Goal: Transaction & Acquisition: Book appointment/travel/reservation

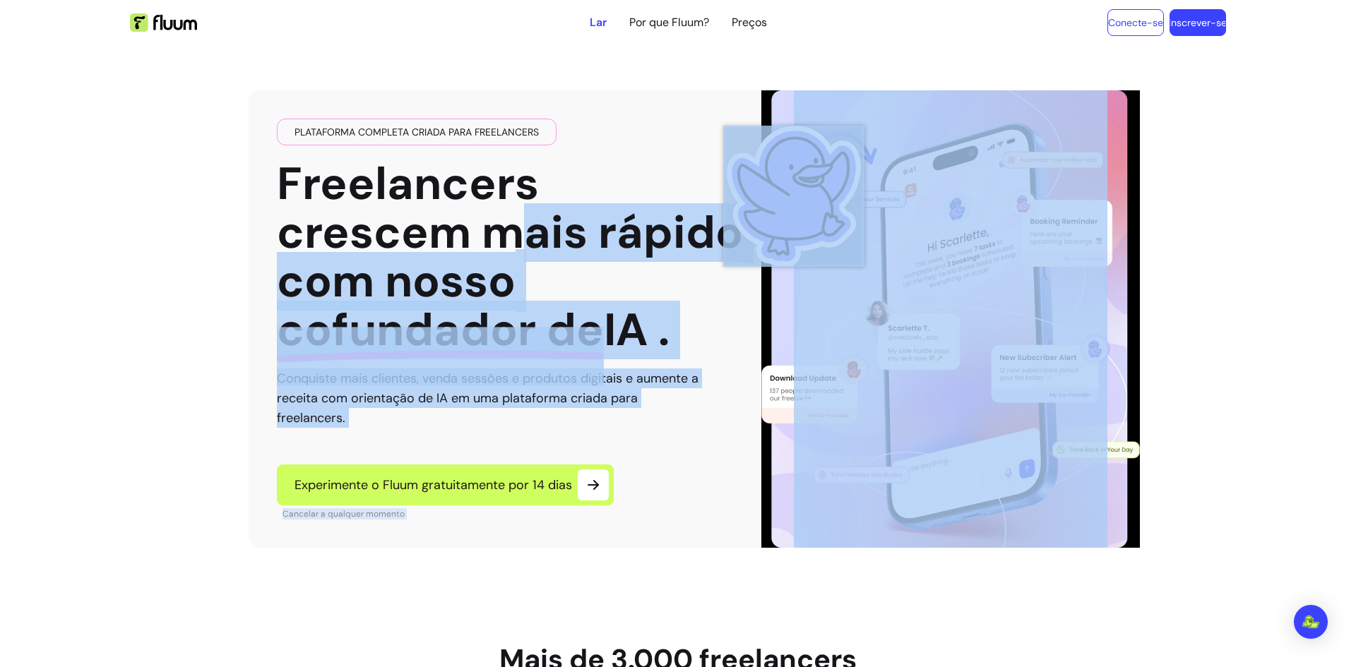
drag, startPoint x: 612, startPoint y: 218, endPoint x: 758, endPoint y: 218, distance: 145.5
click at [758, 218] on div "Plataforma completa criada para freelancers Freelancers crescem mais rápido com…" at bounding box center [678, 296] width 859 height 503
click at [549, 256] on font "crescem mais rápido" at bounding box center [510, 232] width 466 height 59
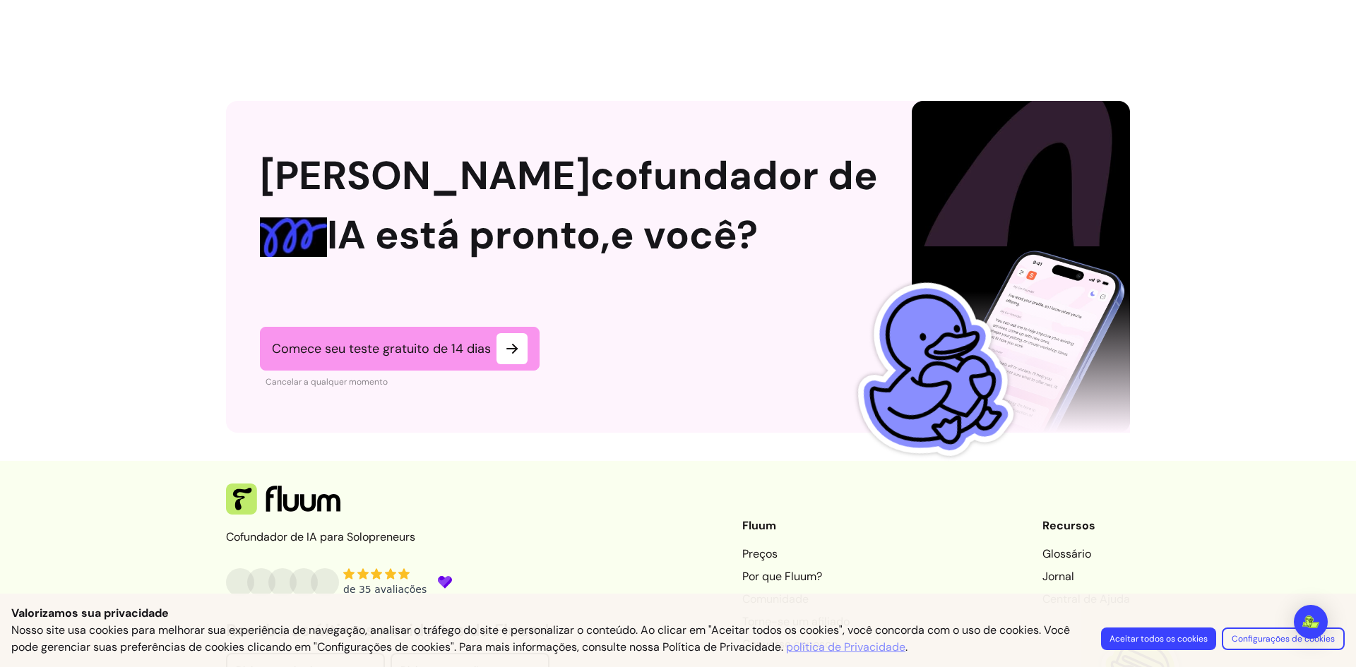
scroll to position [3627, 0]
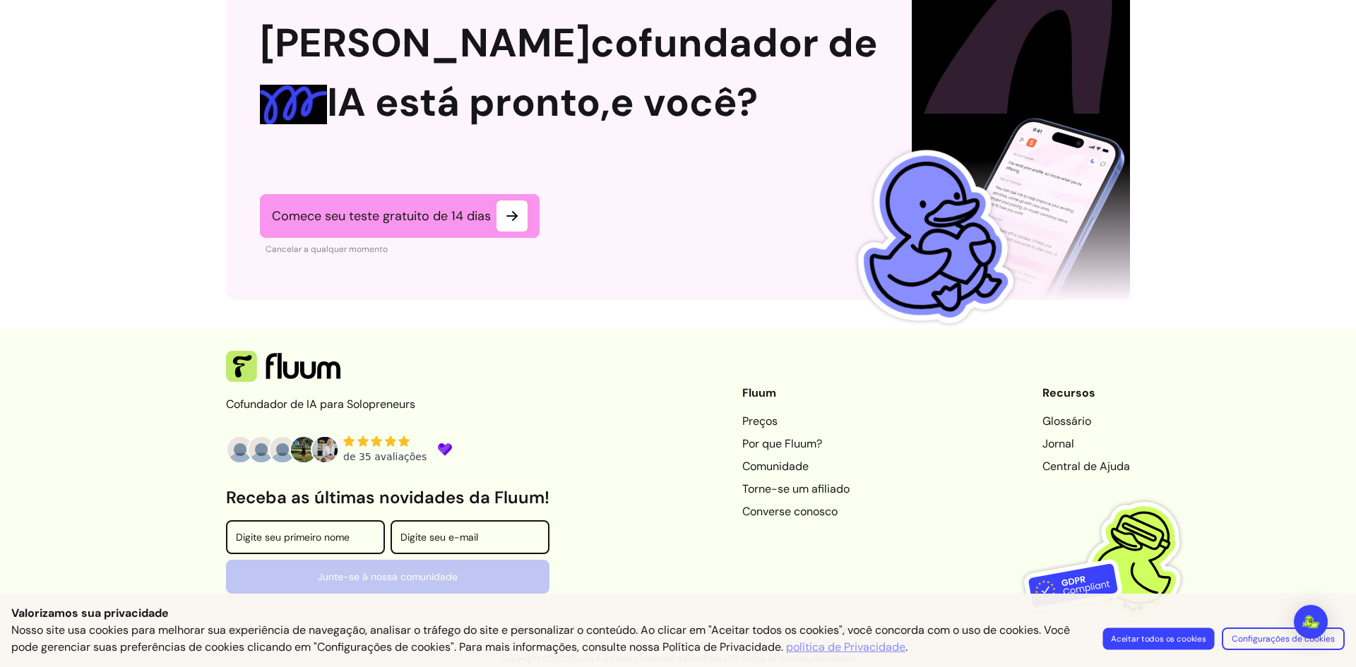
click at [1206, 634] on font "Aceitar todos os cookies" at bounding box center [1158, 638] width 95 height 11
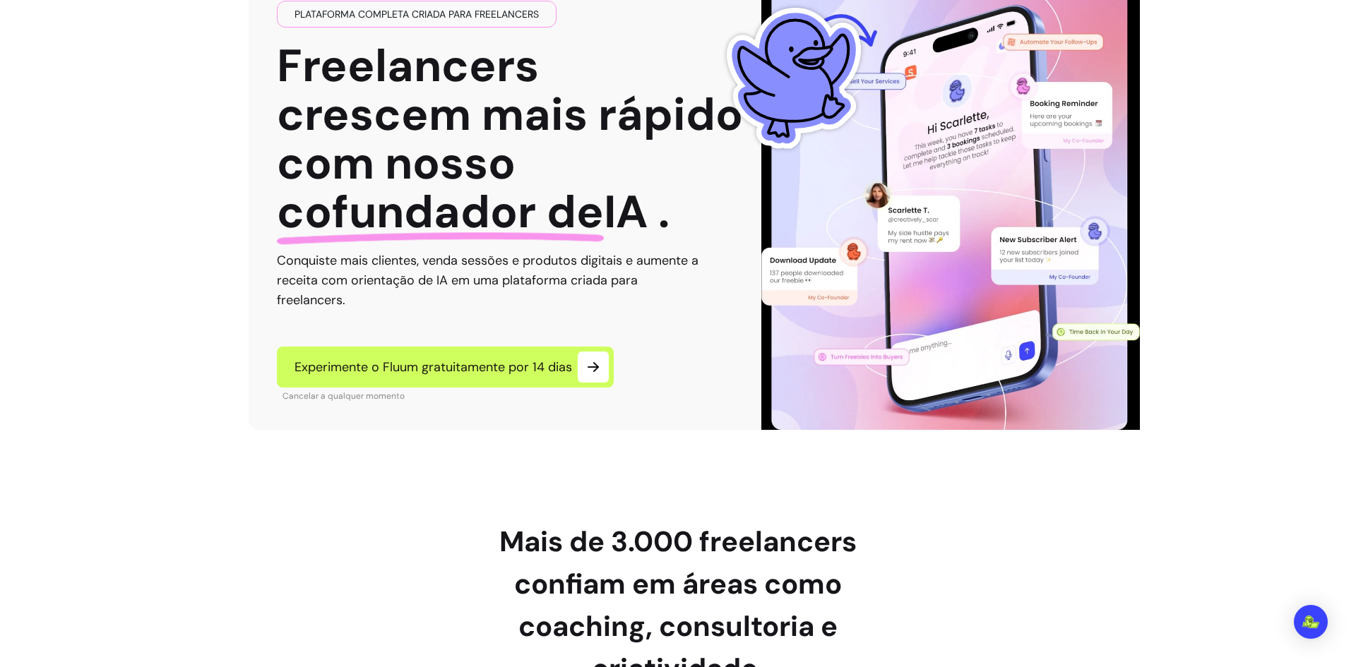
scroll to position [0, 0]
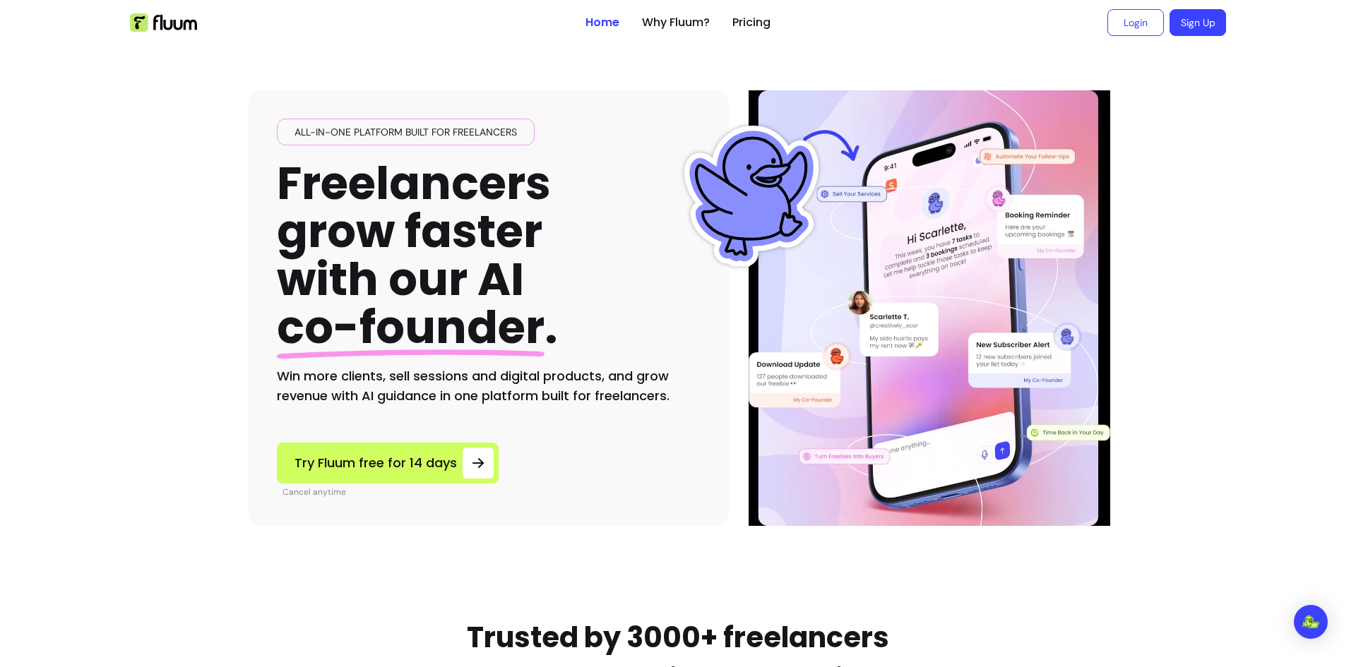
click at [708, 79] on div "All-in-one platform built for freelancers Freelancers grow faster with our AI c…" at bounding box center [678, 285] width 859 height 481
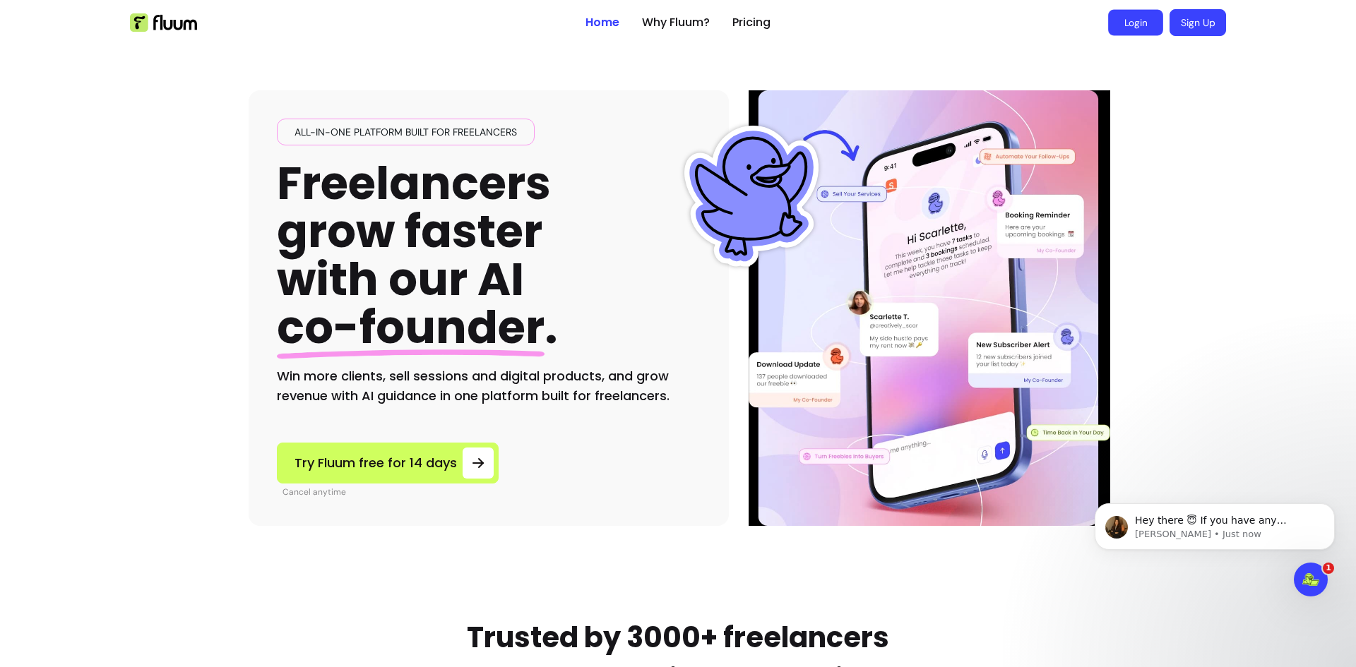
click at [1143, 28] on link "Login" at bounding box center [1135, 23] width 55 height 26
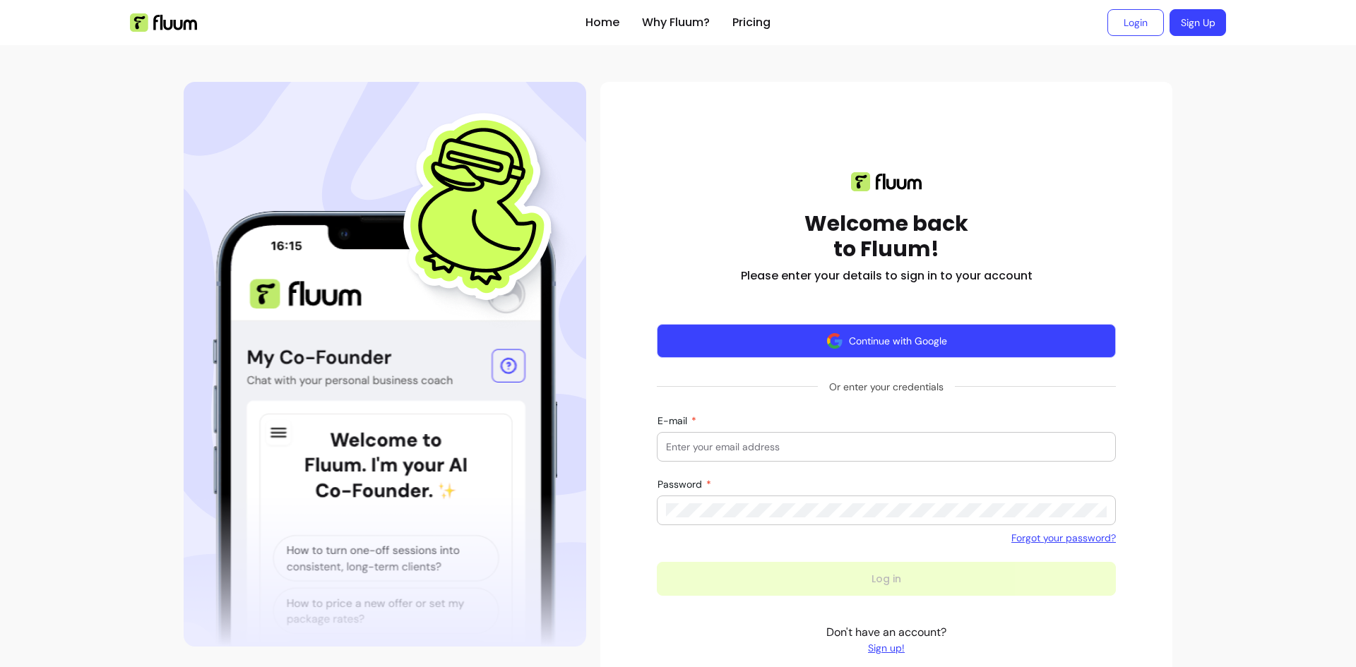
click at [844, 347] on button "Continue with Google" at bounding box center [886, 341] width 459 height 34
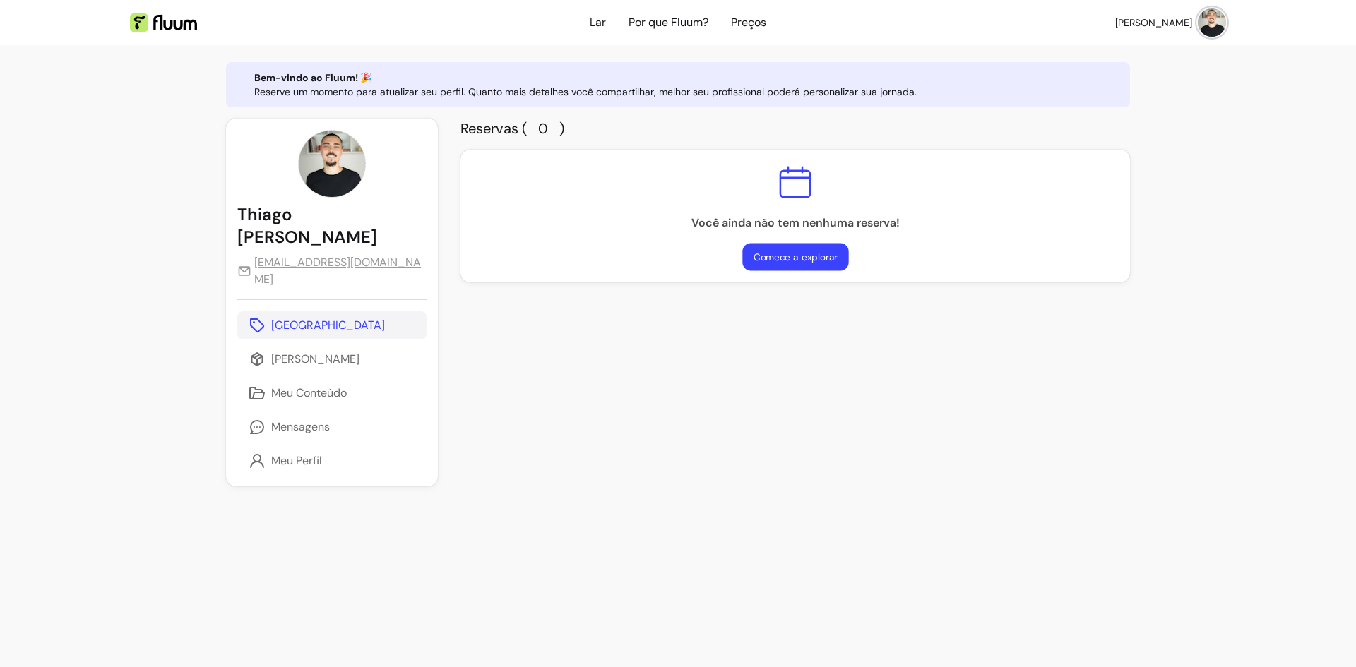
click at [753, 261] on font "Comece a explorar" at bounding box center [795, 257] width 84 height 12
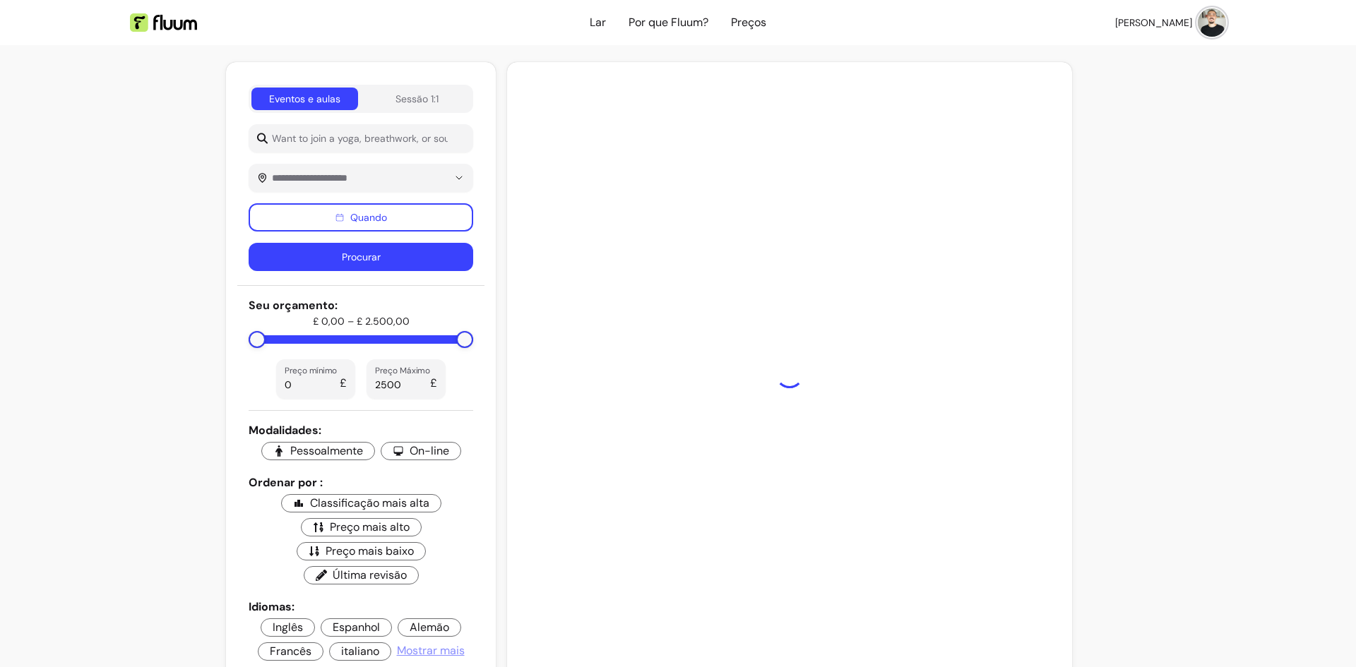
click at [162, 28] on img at bounding box center [163, 22] width 67 height 18
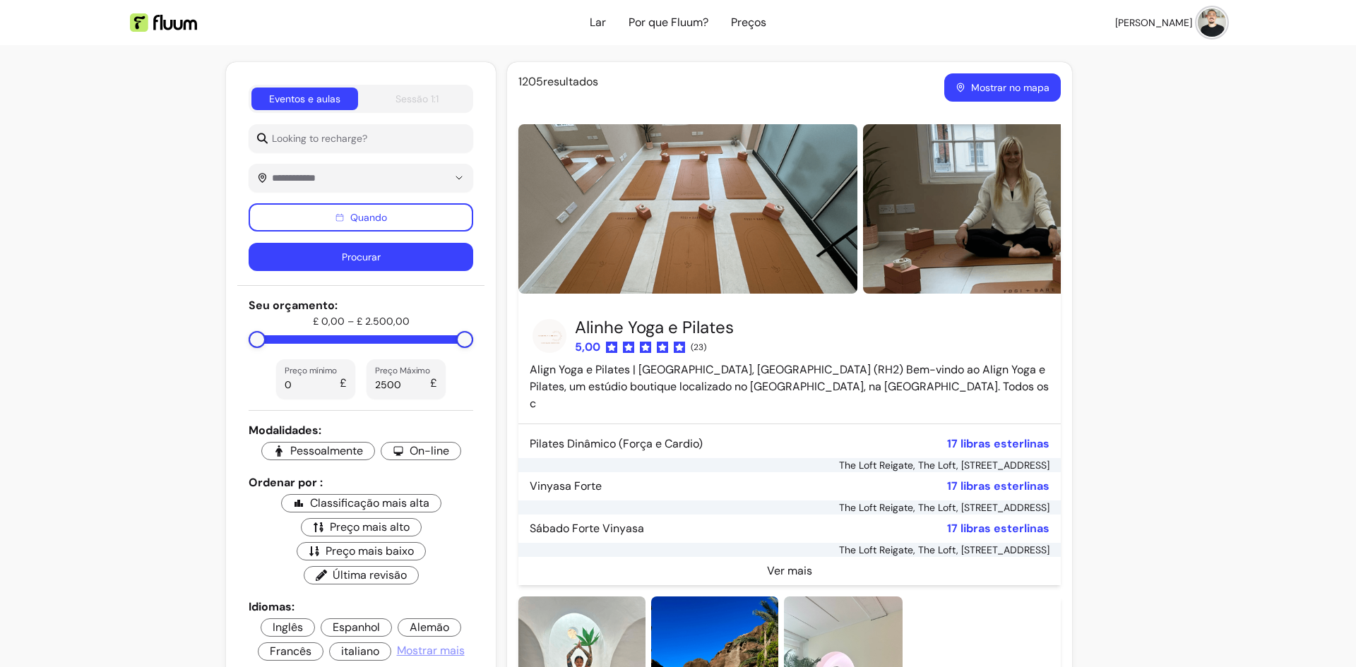
click at [405, 105] on div "Sessão 1:1" at bounding box center [416, 99] width 43 height 14
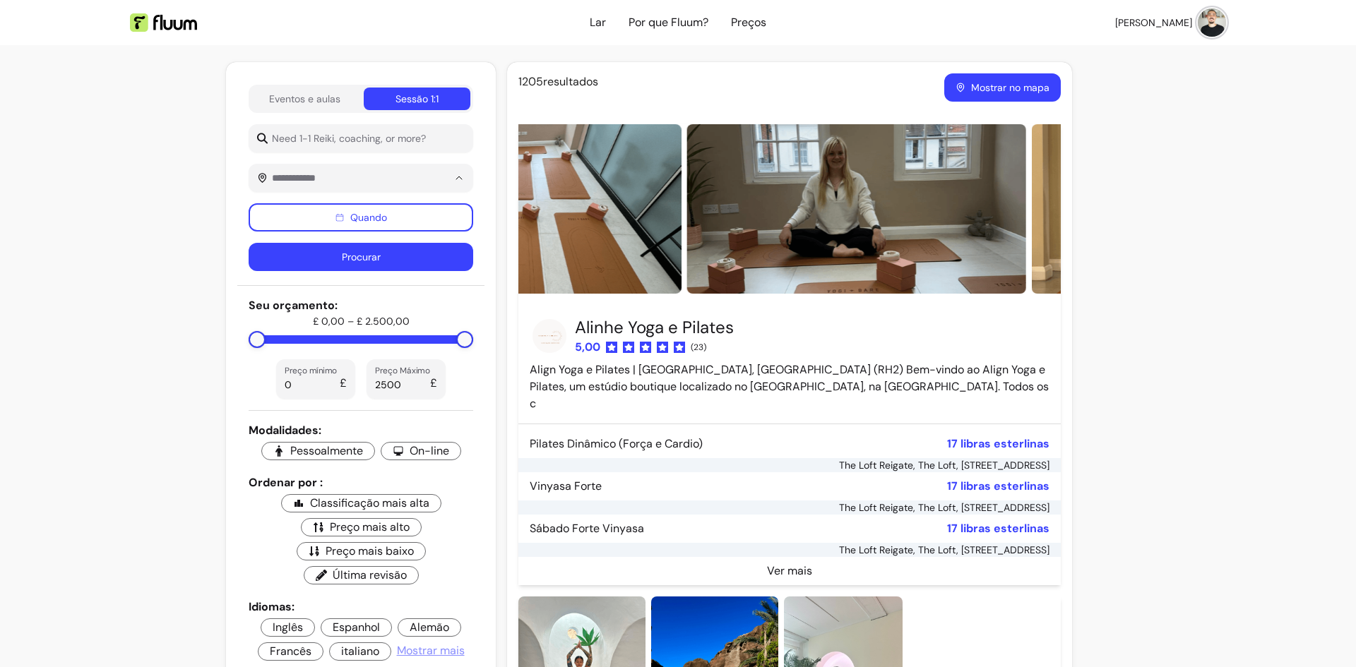
click at [326, 172] on input "text" at bounding box center [346, 178] width 157 height 14
